Goal: Task Accomplishment & Management: Use online tool/utility

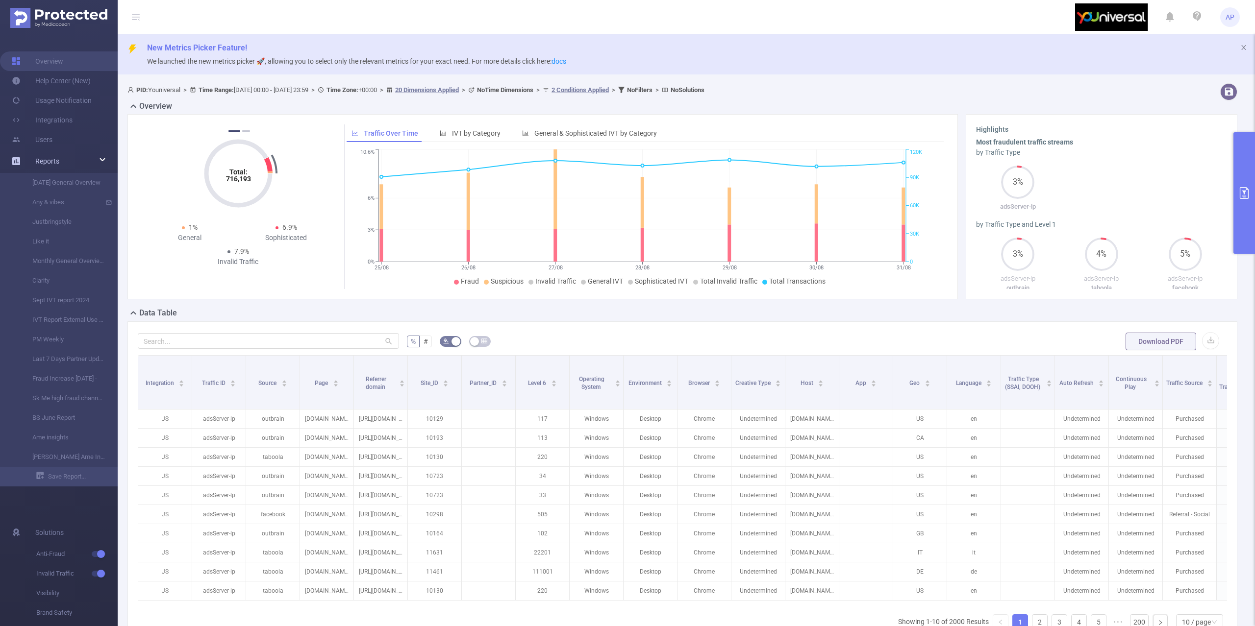
click at [55, 157] on span "Reports" at bounding box center [47, 161] width 24 height 8
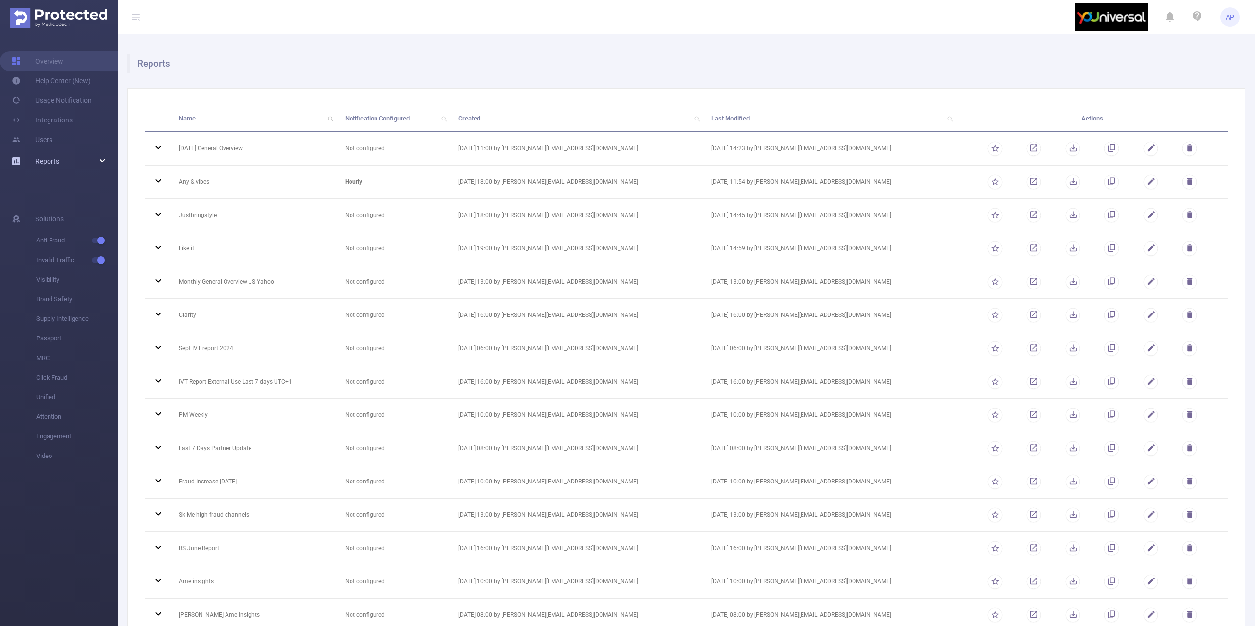
click at [87, 160] on div "Reports" at bounding box center [59, 161] width 118 height 20
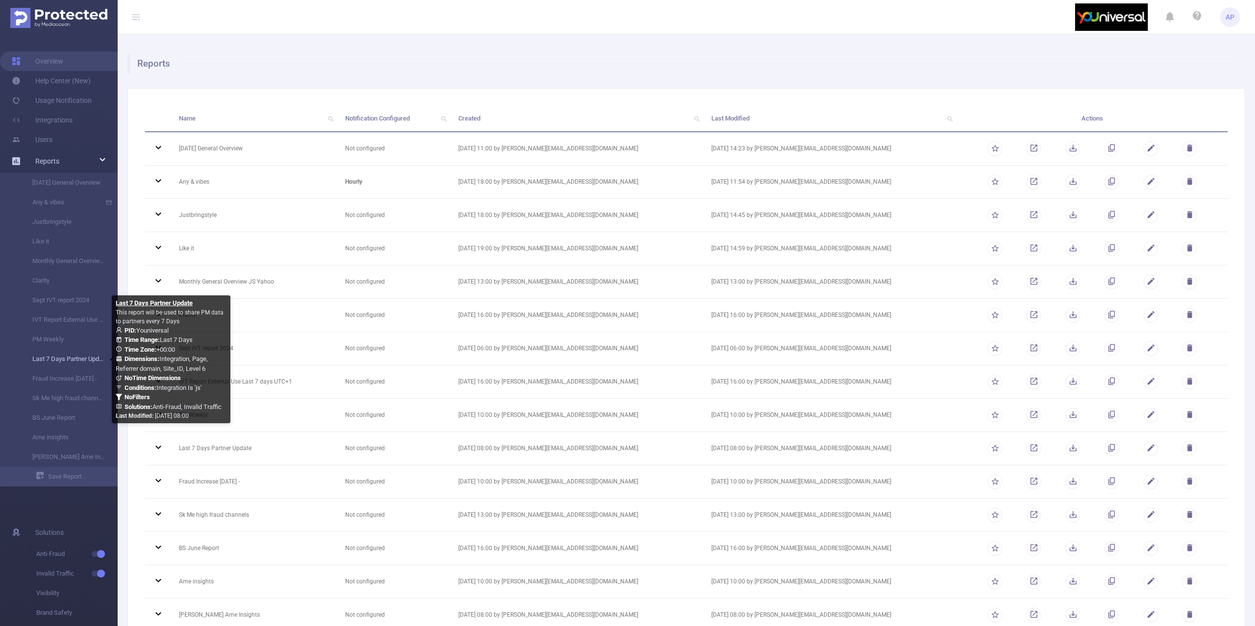
click at [66, 365] on link "Last 7 Days Partner Update" at bounding box center [63, 360] width 86 height 20
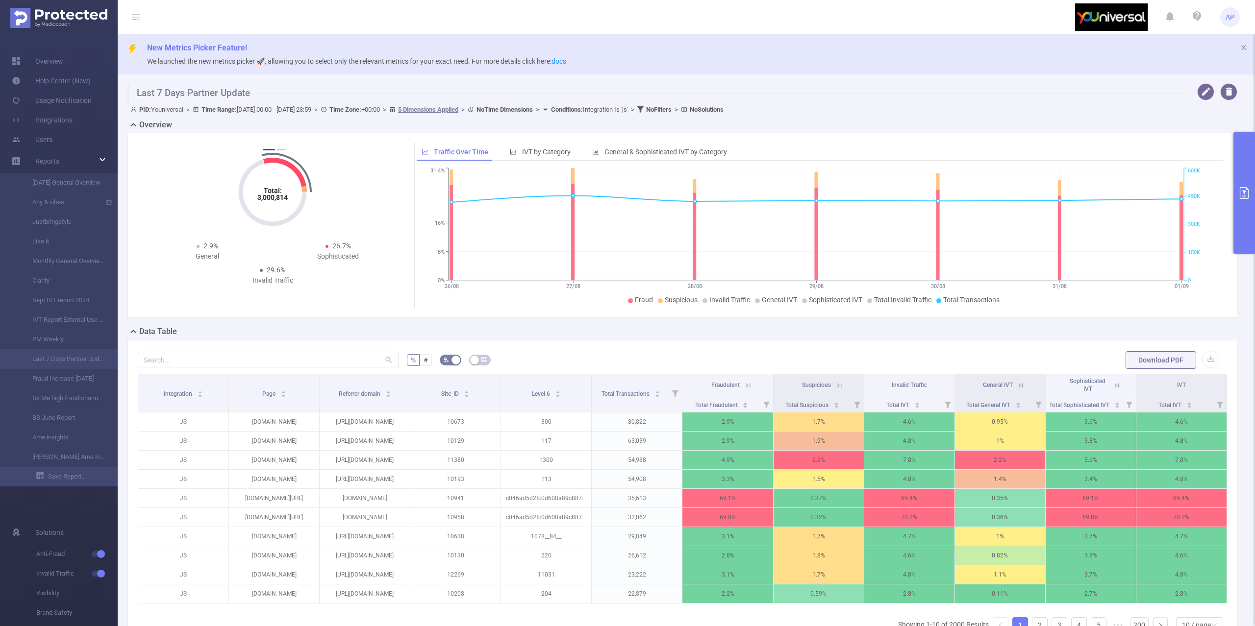
click at [1241, 171] on button "primary" at bounding box center [1244, 193] width 22 height 122
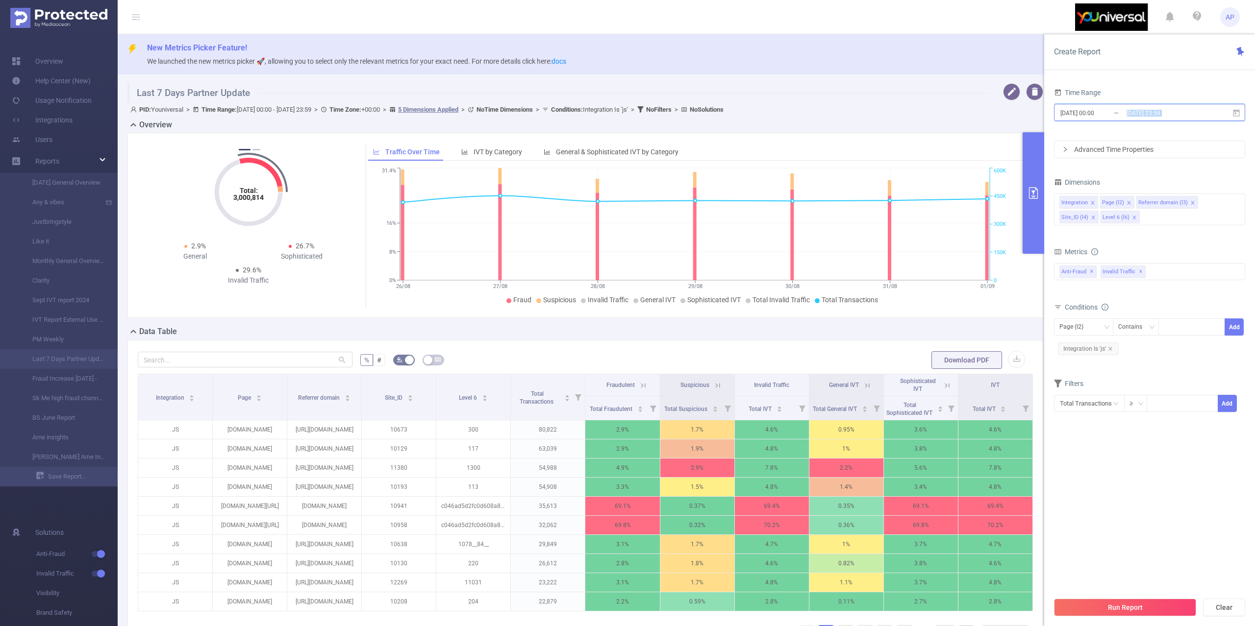
click at [1232, 111] on span "[DATE] 00:00 _ [DATE] 23:59" at bounding box center [1149, 112] width 191 height 17
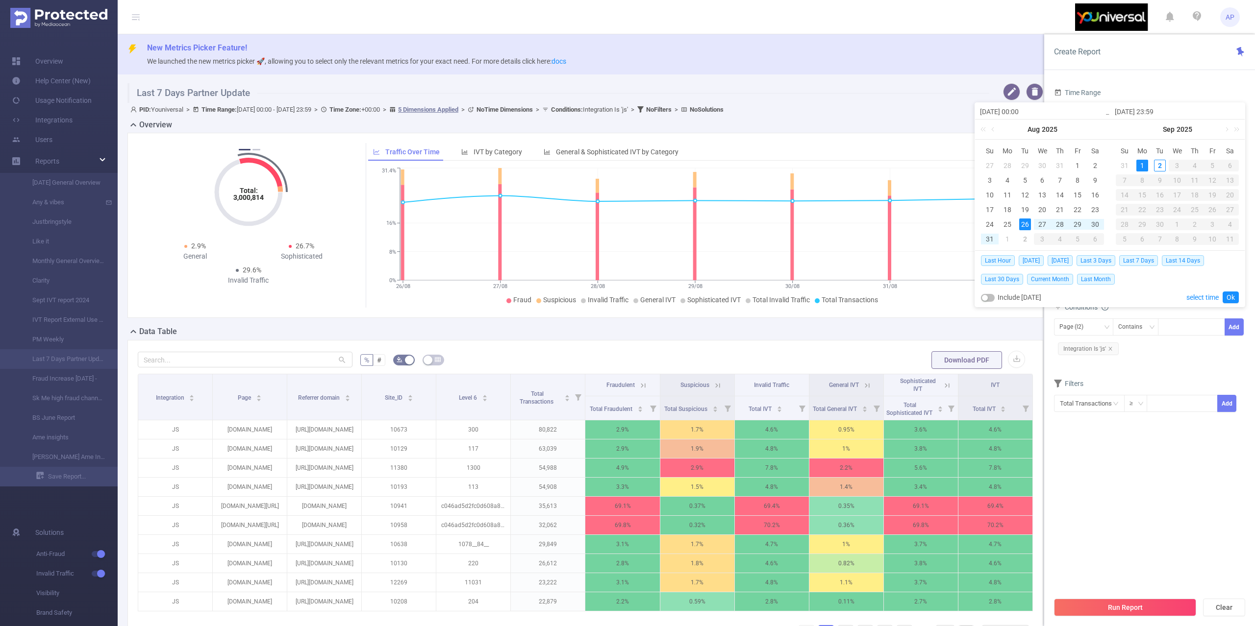
click at [985, 218] on td "24" at bounding box center [990, 224] width 18 height 15
type input "[DATE] 00:00"
type input "[DATE] 23:59"
type input "[DATE] 00:00"
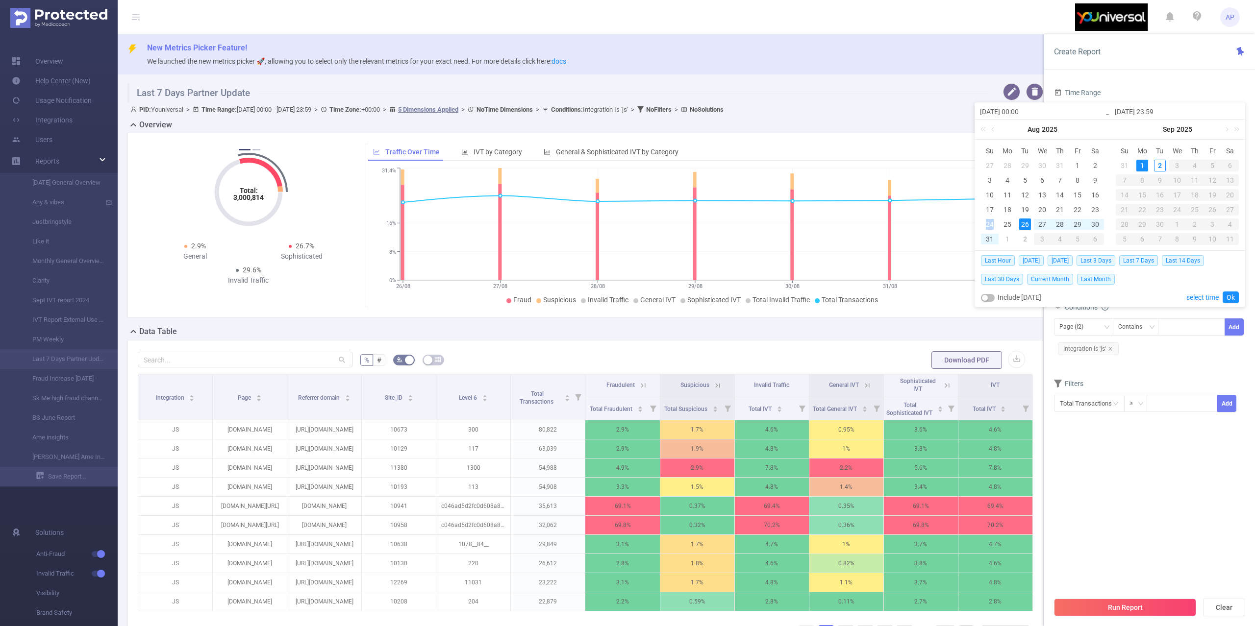
type input "[DATE] 23:59"
click at [1008, 225] on div "25" at bounding box center [1007, 225] width 12 height 12
type input "[DATE] 00:00"
type input "[DATE] 23:59"
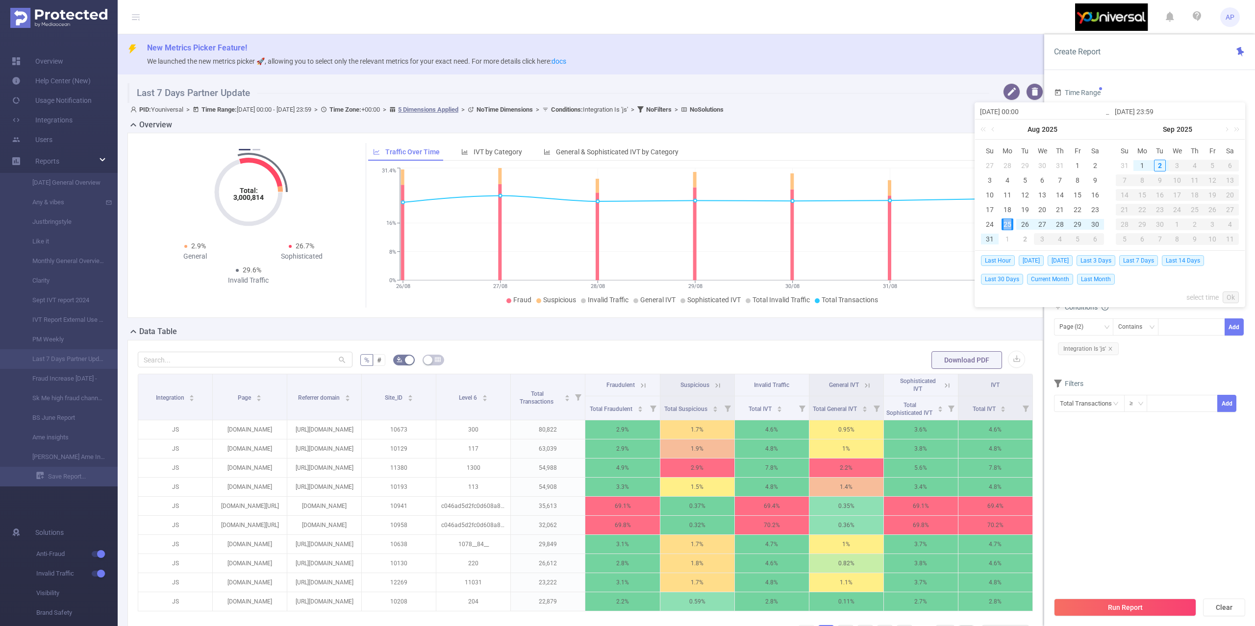
type input "[DATE] 00:00"
type input "[DATE] 23:59"
click at [991, 239] on div "31" at bounding box center [990, 239] width 12 height 12
click at [1008, 225] on div "25" at bounding box center [1007, 225] width 12 height 12
type input "[DATE] 23:59"
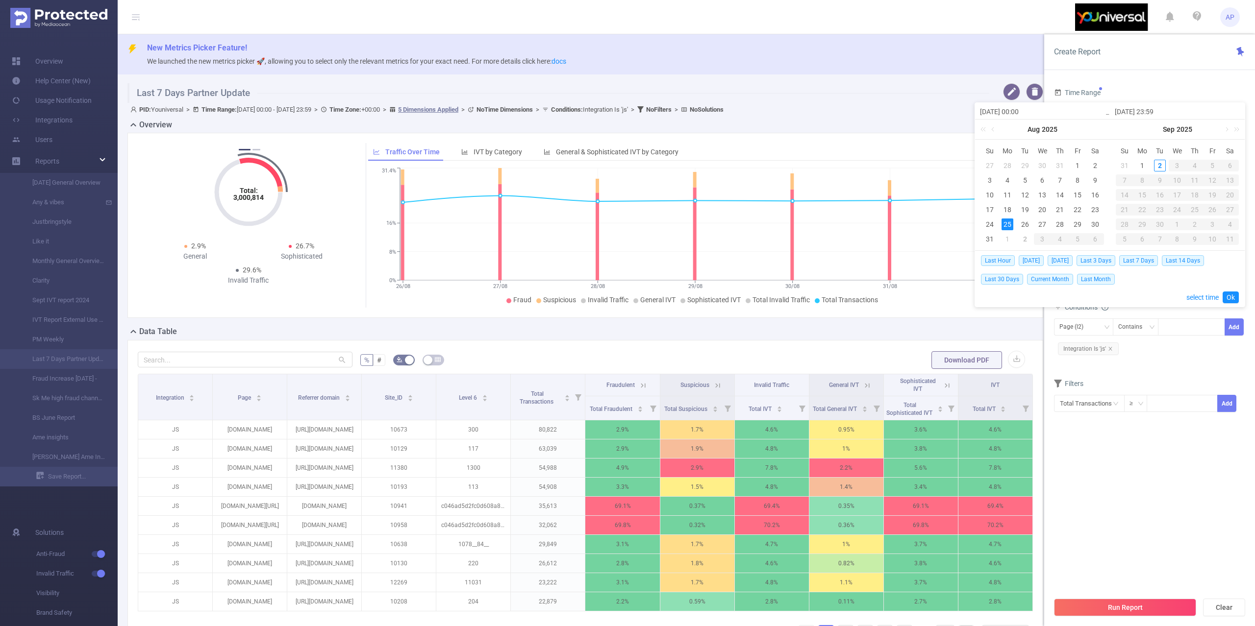
type input "[DATE] 23:59"
click at [989, 244] on div "31" at bounding box center [990, 239] width 12 height 12
drag, startPoint x: 1010, startPoint y: 221, endPoint x: 976, endPoint y: 221, distance: 33.8
click at [1005, 221] on div "25" at bounding box center [1007, 225] width 12 height 12
click at [1232, 292] on link "Ok" at bounding box center [1231, 298] width 16 height 12
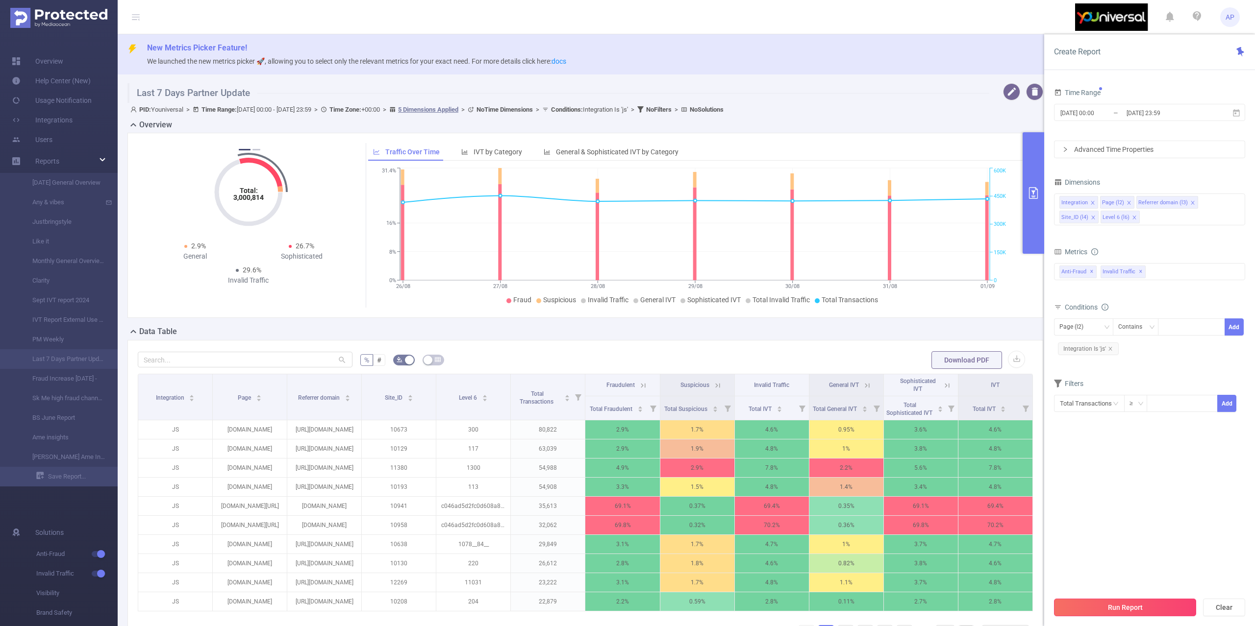
click at [1097, 610] on button "Run Report" at bounding box center [1125, 608] width 142 height 18
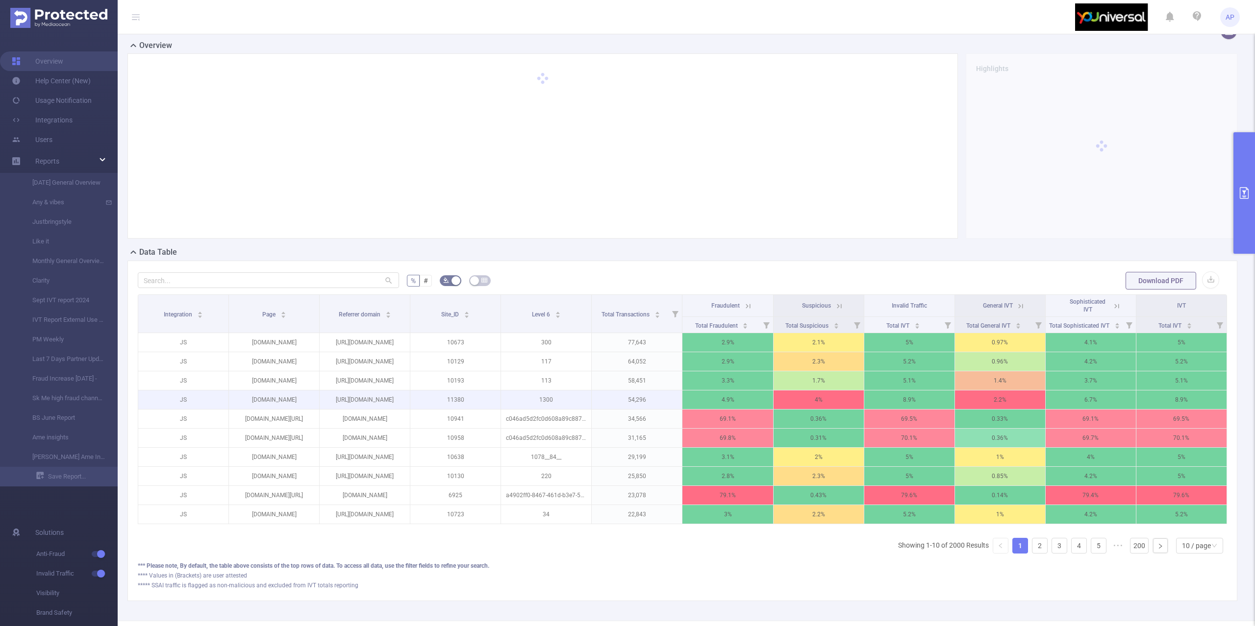
scroll to position [110, 0]
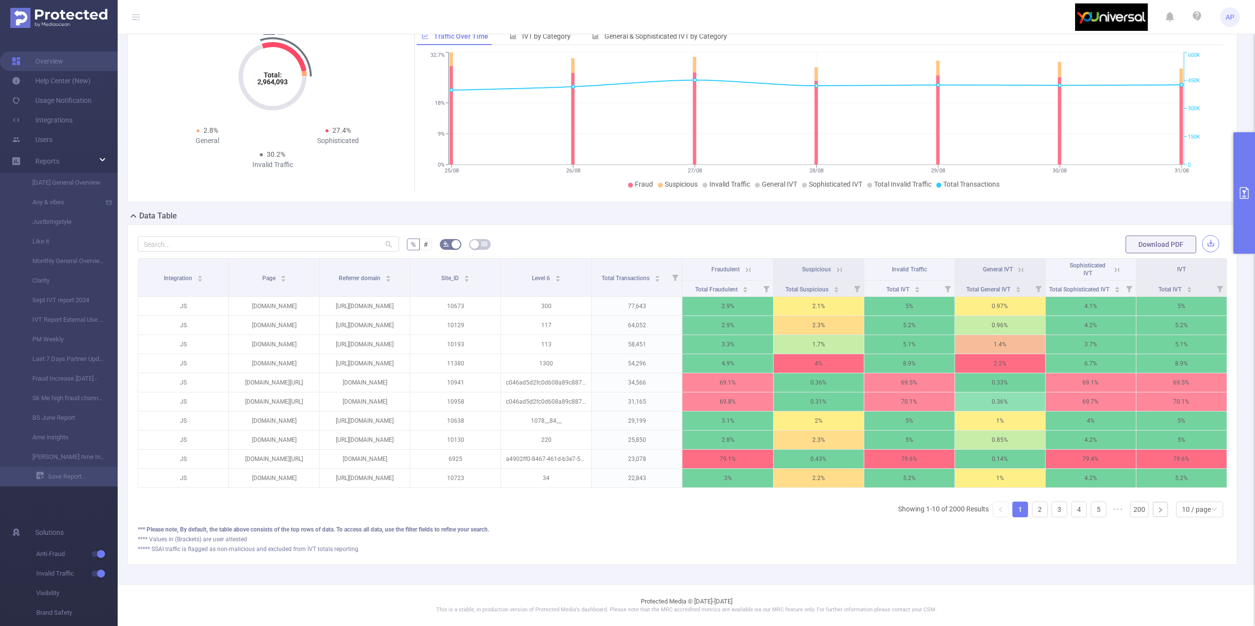
click at [1202, 235] on button "button" at bounding box center [1210, 243] width 17 height 17
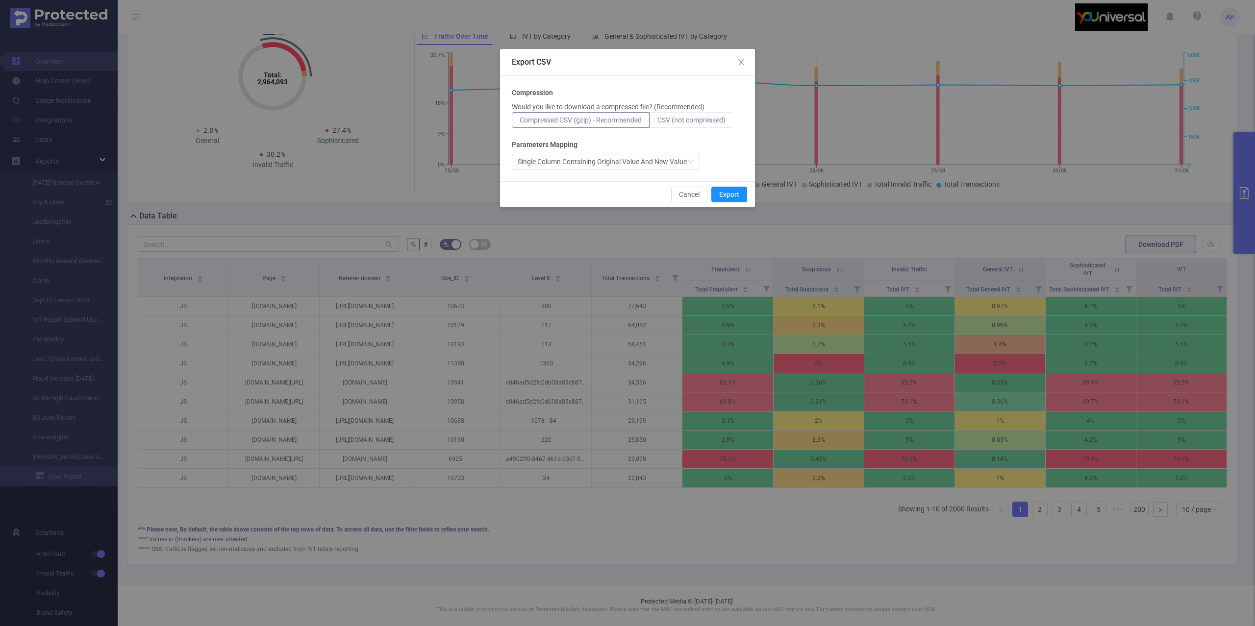
click at [698, 122] on span "CSV (not compressed)" at bounding box center [691, 120] width 68 height 8
click at [657, 123] on input "CSV (not compressed)" at bounding box center [657, 123] width 0 height 0
click at [725, 193] on button "Export" at bounding box center [729, 195] width 36 height 16
